Goal: Check status

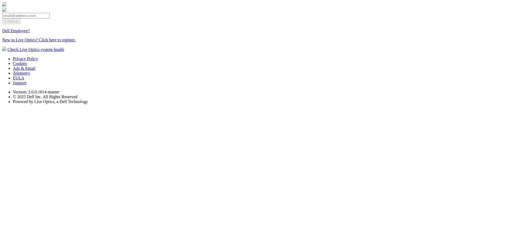
click at [50, 18] on input "email" at bounding box center [25, 16] width 47 height 6
type input "[EMAIL_ADDRESS][DOMAIN_NAME]"
click at [21, 24] on input "Continue" at bounding box center [11, 21] width 18 height 6
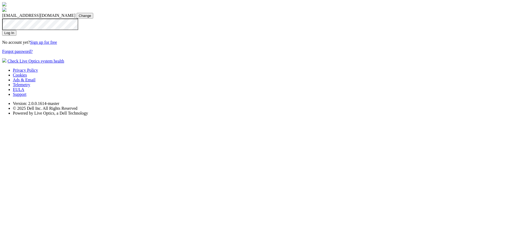
click at [16, 36] on input "Log In" at bounding box center [9, 33] width 14 height 6
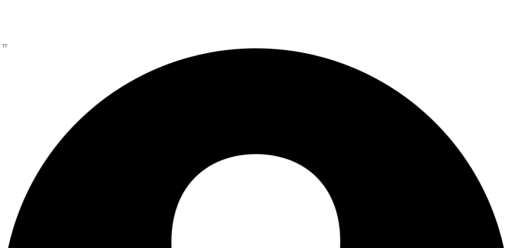
drag, startPoint x: 171, startPoint y: 20, endPoint x: 162, endPoint y: 22, distance: 9.0
drag, startPoint x: 162, startPoint y: 22, endPoint x: 124, endPoint y: 22, distance: 37.8
